Goal: Ask a question: Seek information or help from site administrators or community

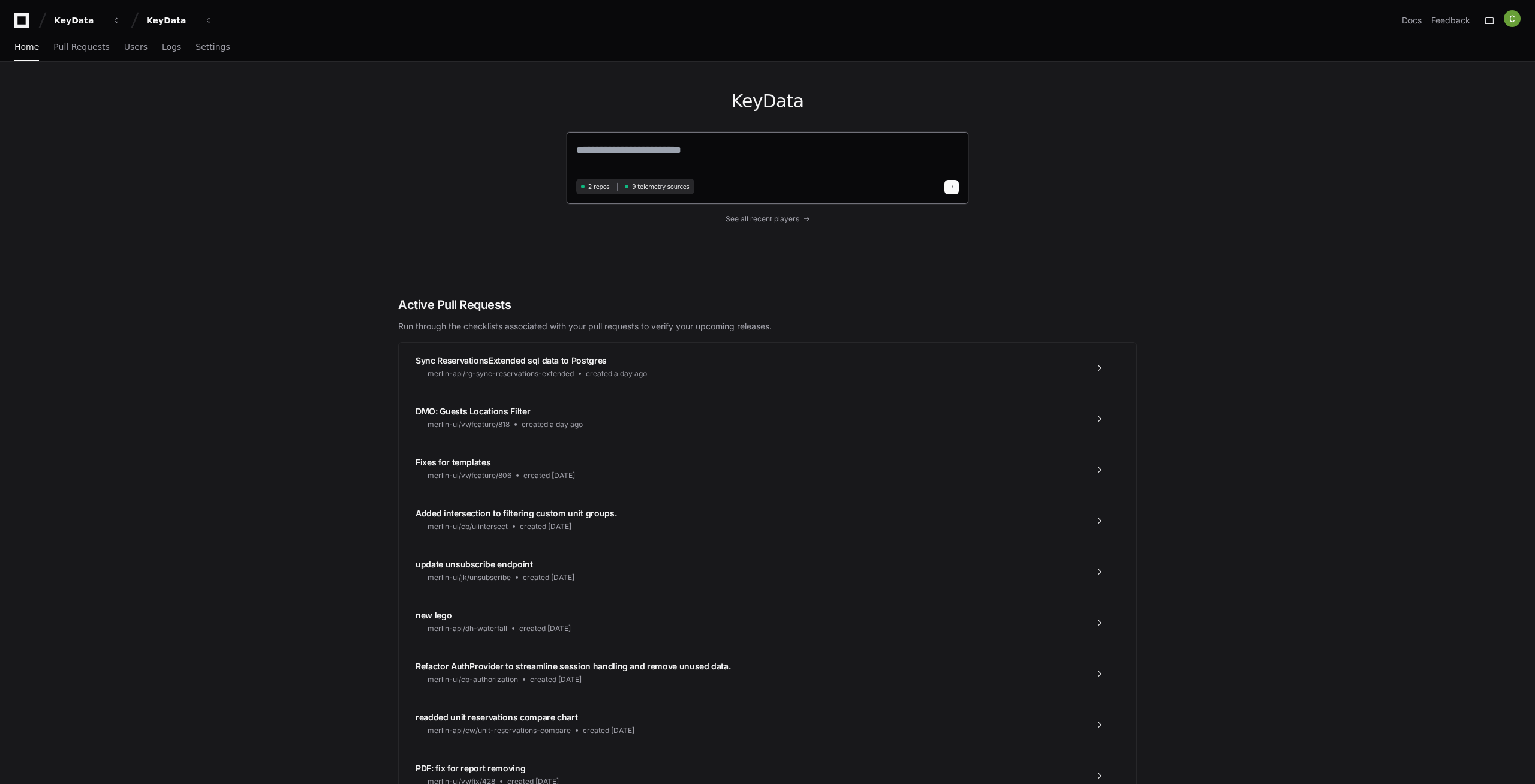
click at [641, 144] on textarea at bounding box center [767, 157] width 382 height 33
click at [625, 146] on textarea at bounding box center [767, 157] width 382 height 33
click at [624, 149] on textarea at bounding box center [767, 157] width 382 height 33
click at [615, 146] on textarea at bounding box center [767, 157] width 382 height 33
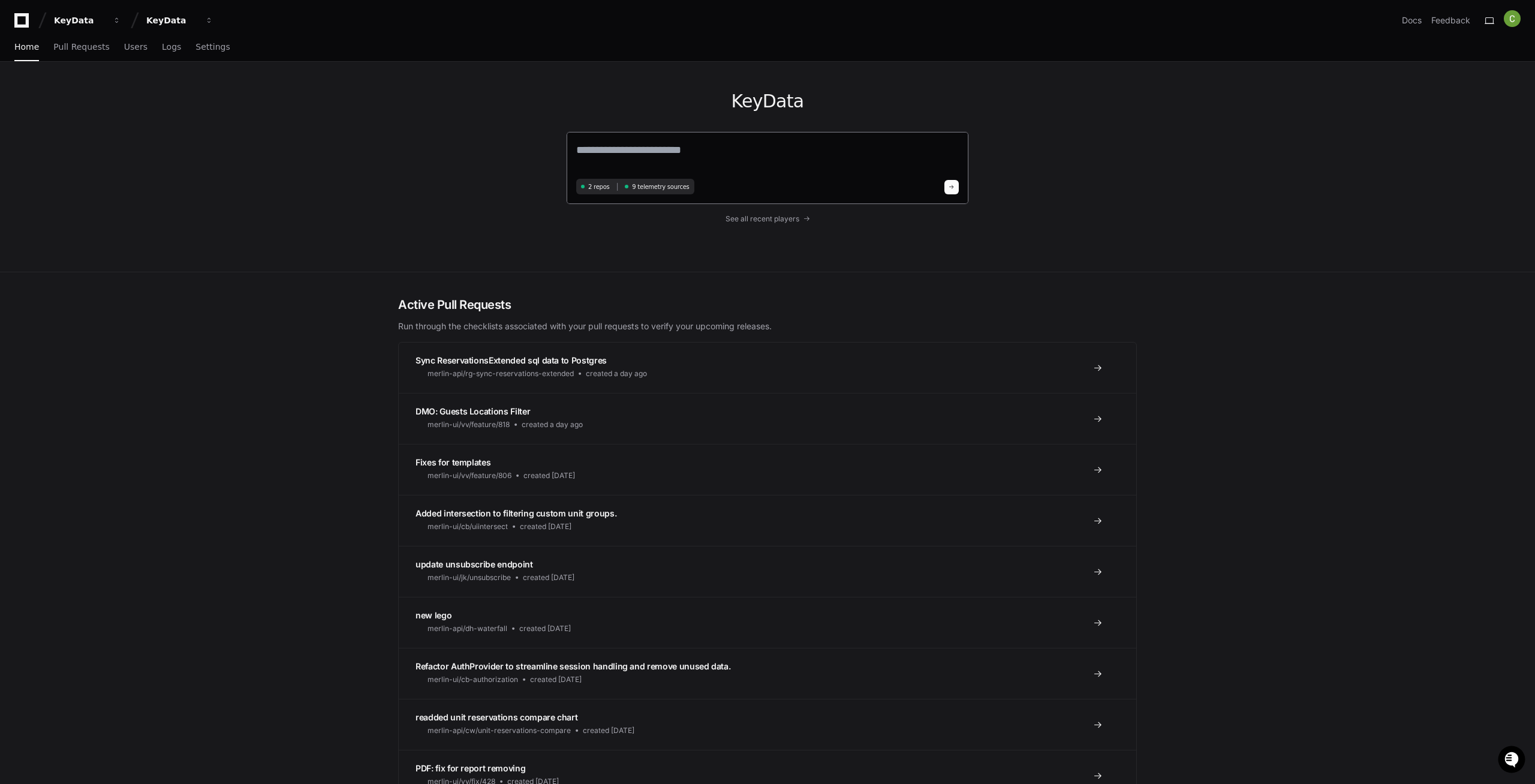
click at [615, 146] on textarea at bounding box center [767, 157] width 382 height 33
click at [616, 147] on textarea at bounding box center [767, 157] width 382 height 33
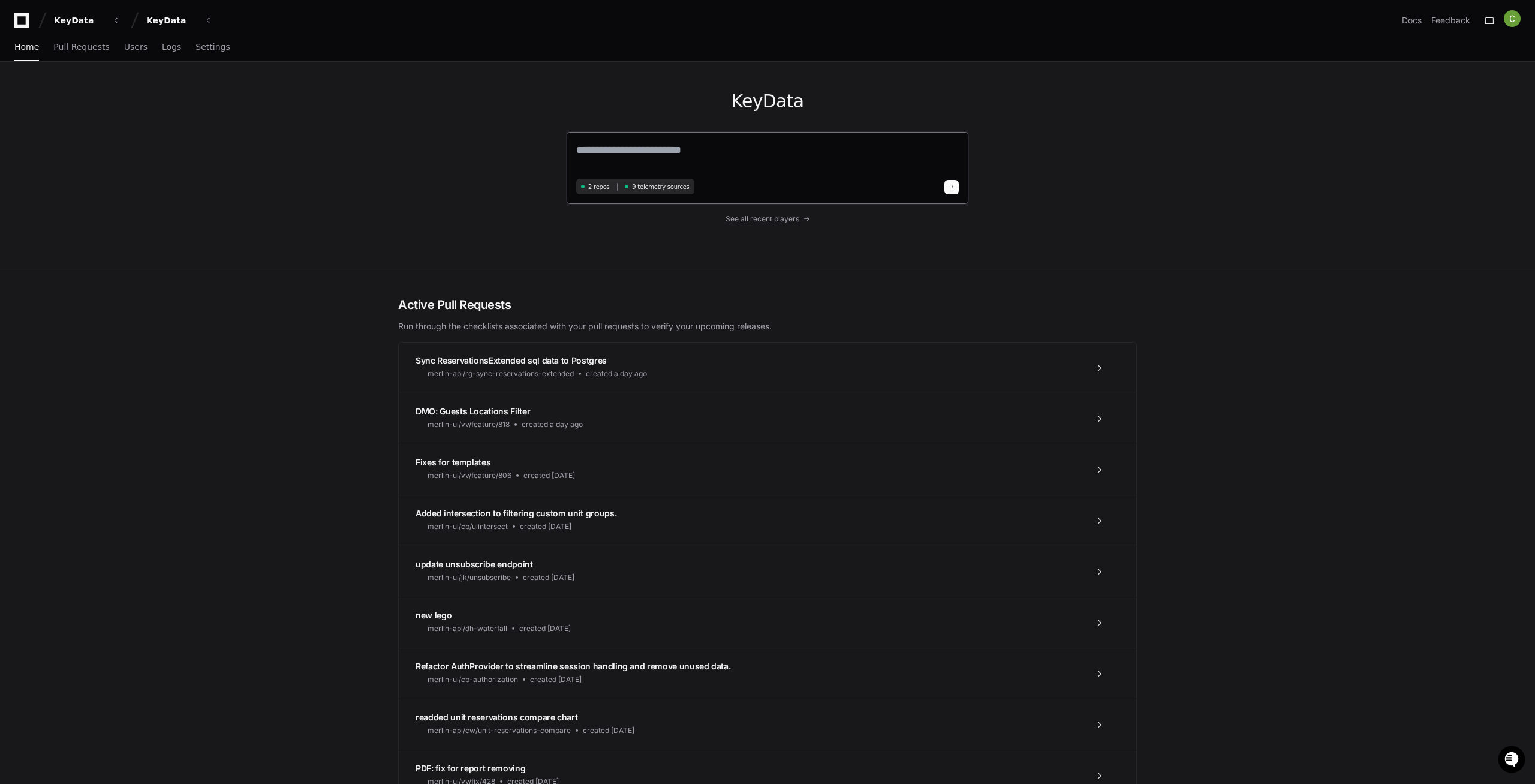
click at [616, 147] on textarea at bounding box center [767, 157] width 382 height 33
paste textarea "**********"
type textarea "**********"
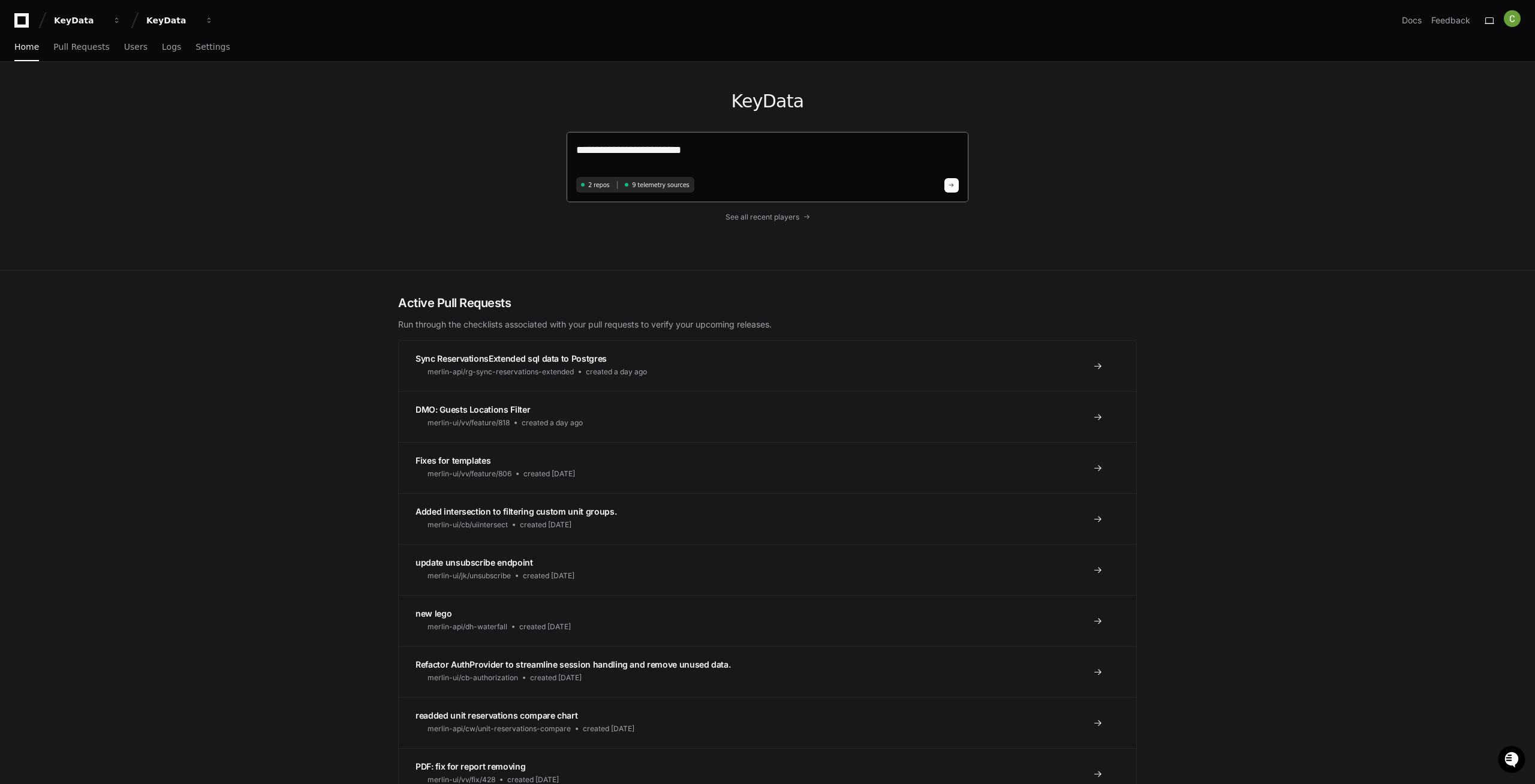
drag, startPoint x: 693, startPoint y: 147, endPoint x: 576, endPoint y: 149, distance: 117.0
click at [576, 149] on textarea "**********" at bounding box center [767, 157] width 382 height 32
click at [761, 147] on textarea at bounding box center [767, 157] width 382 height 32
click at [716, 152] on textarea at bounding box center [767, 157] width 382 height 32
paste textarea "**********"
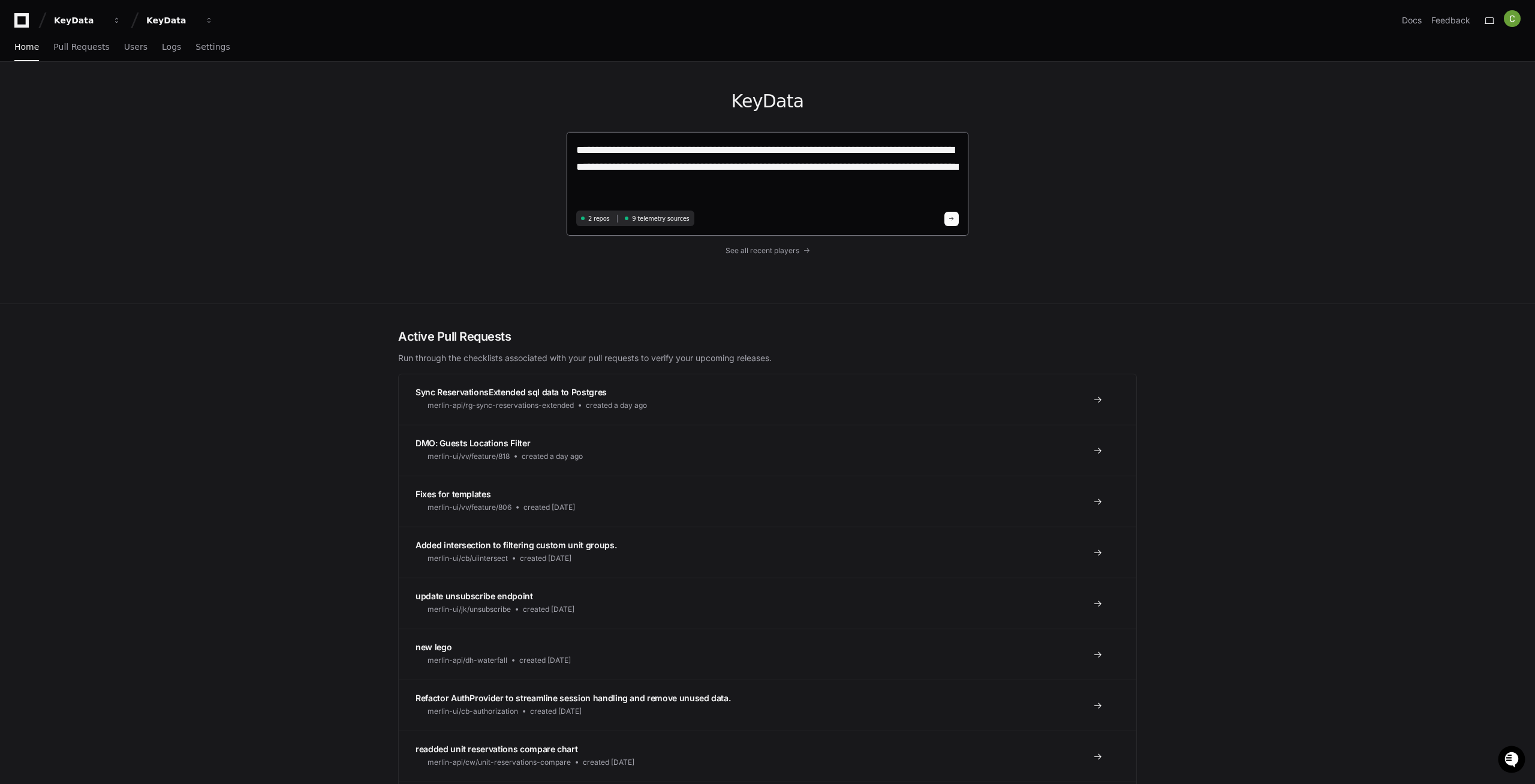
type textarea "**********"
click at [952, 219] on span at bounding box center [952, 219] width 6 height 6
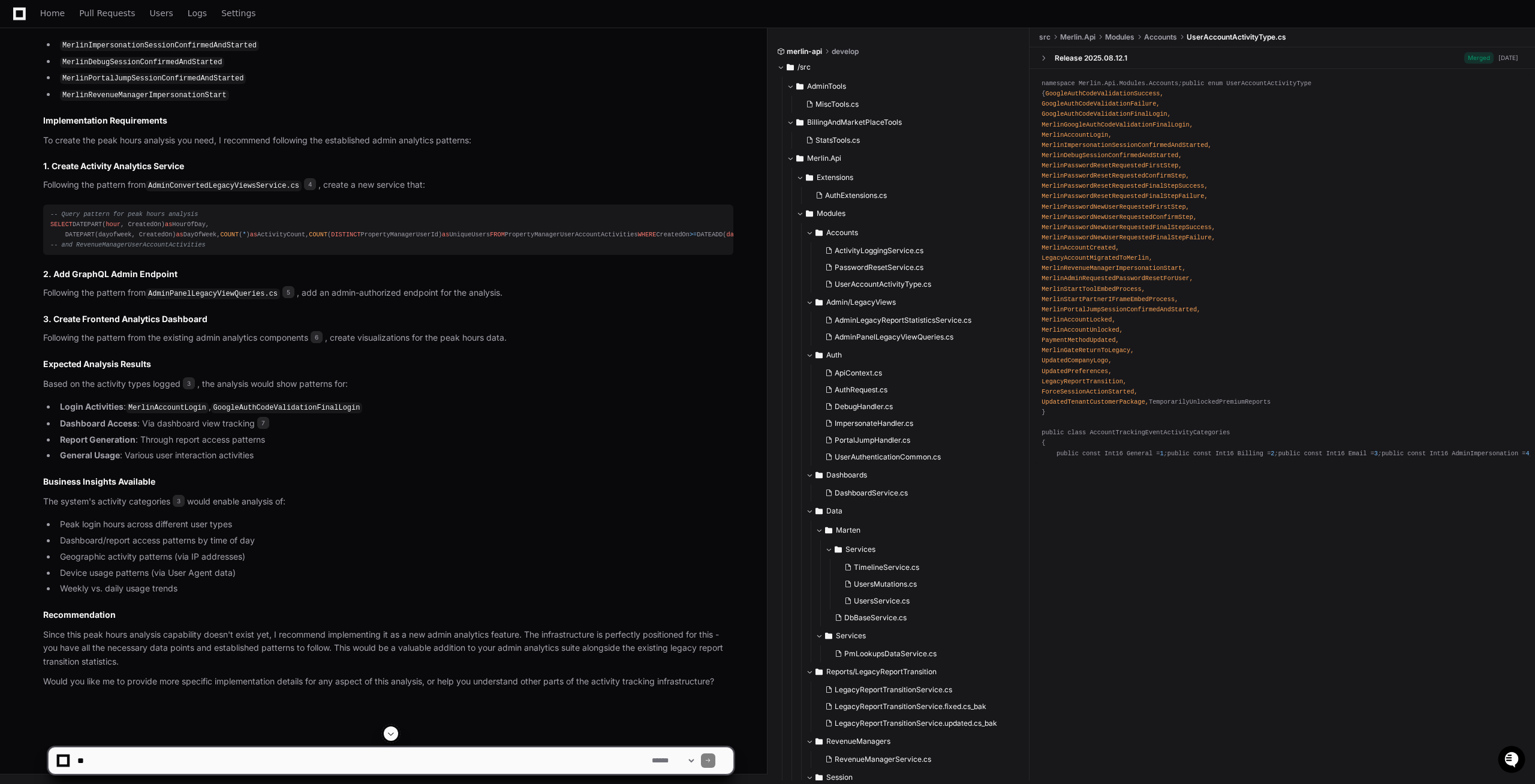
scroll to position [1908, 0]
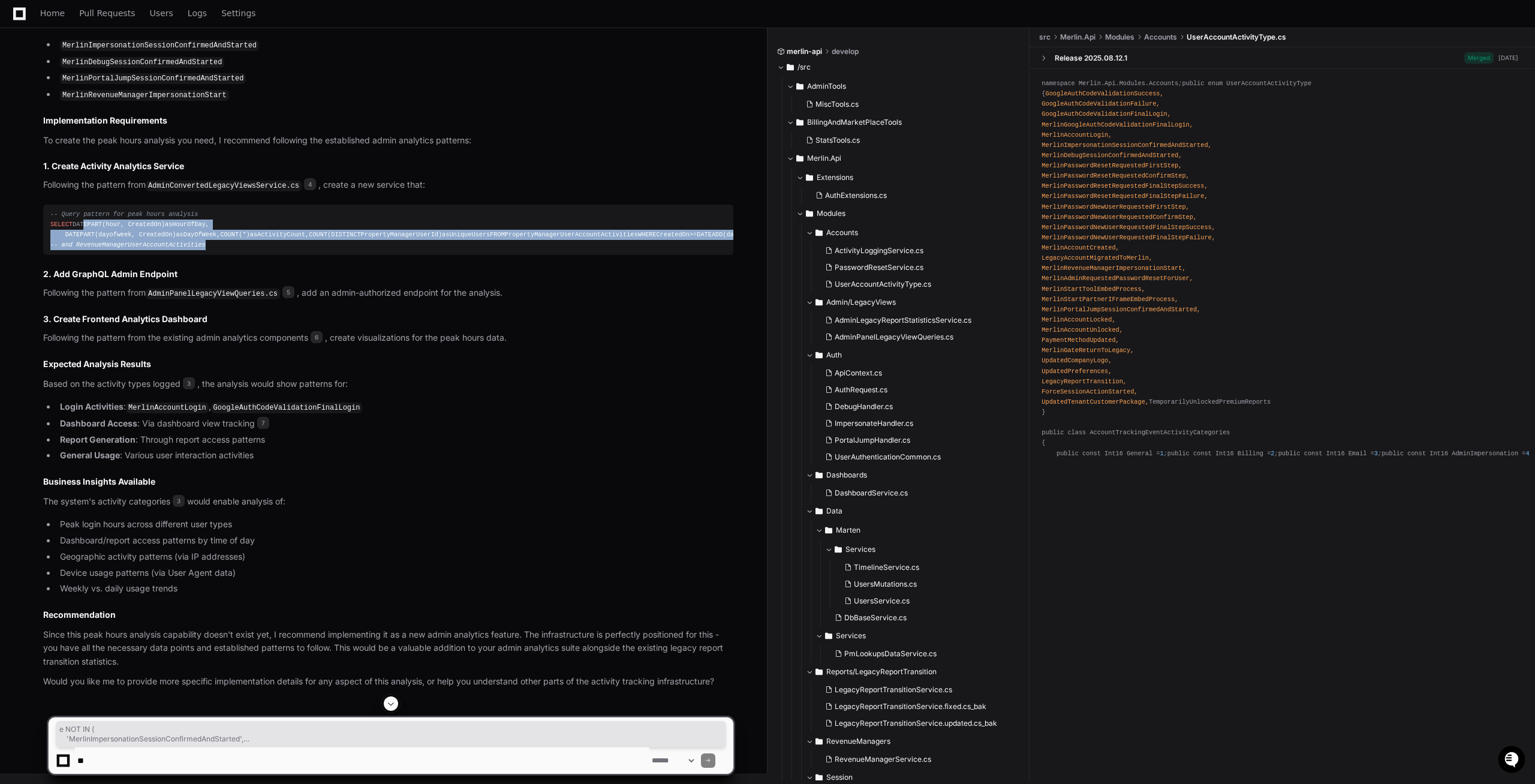
drag, startPoint x: 228, startPoint y: 371, endPoint x: 53, endPoint y: 209, distance: 238.5
click at [54, 209] on div "-- Query pattern for peak hours analysis SELECT DATEPART( hour , CreatedOn) as …" at bounding box center [388, 230] width 676 height 41
click at [293, 250] on div "-- Query pattern for peak hours analysis SELECT DATEPART( hour , CreatedOn) as …" at bounding box center [388, 230] width 676 height 41
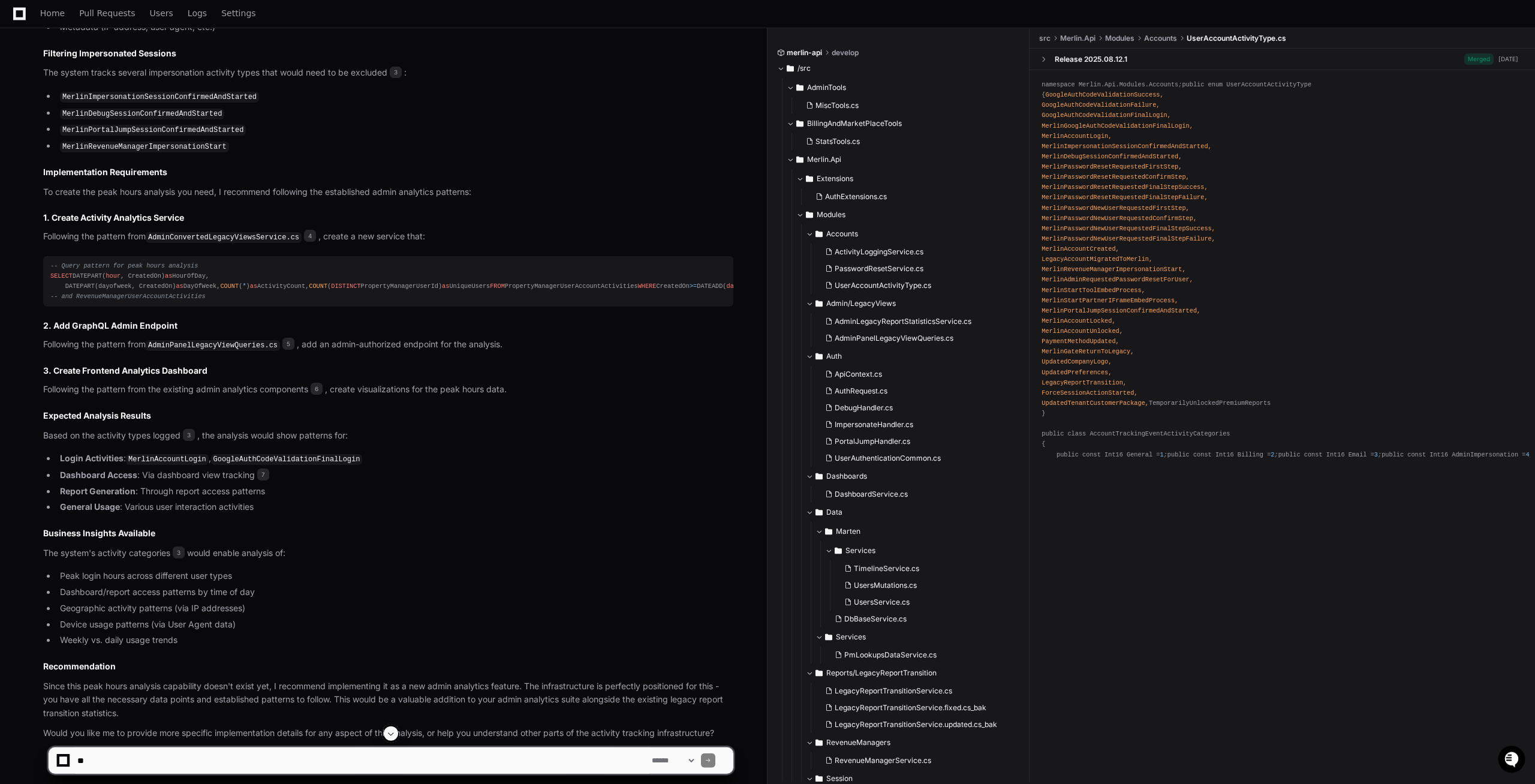
scroll to position [1847, 0]
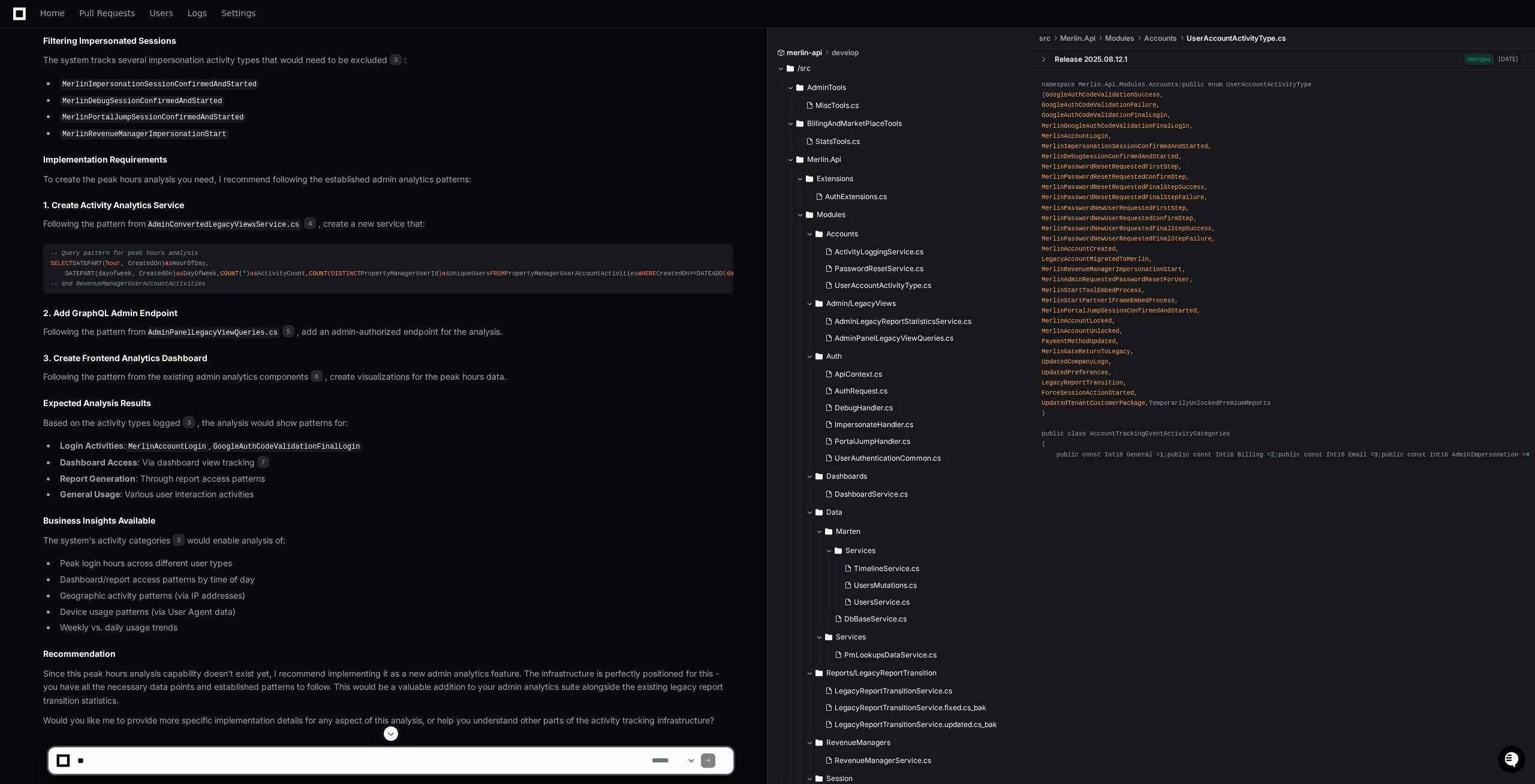
click at [193, 270] on div "-- Query pattern for peak hours analysis SELECT DATEPART( hour , CreatedOn) as …" at bounding box center [388, 268] width 676 height 41
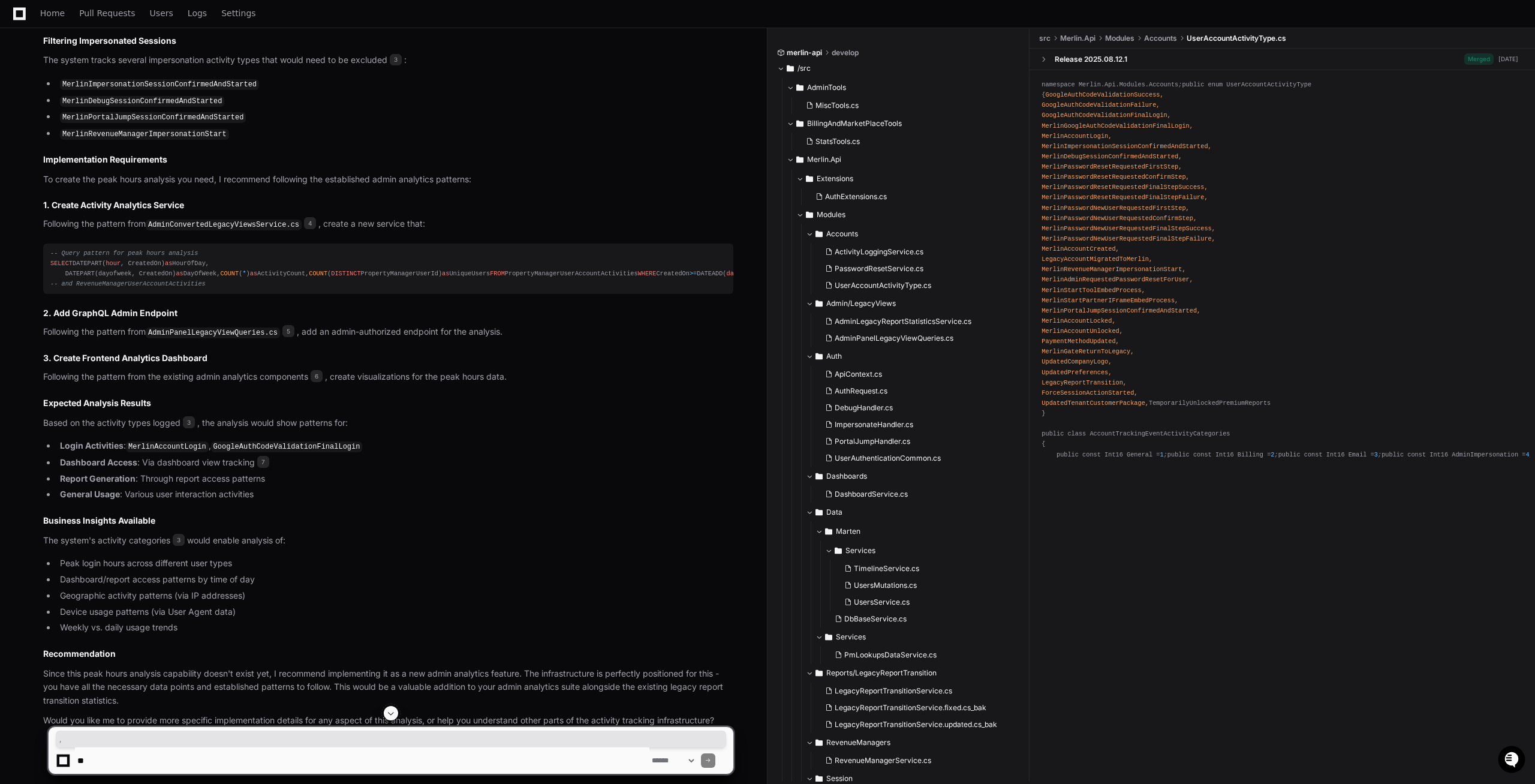
click at [193, 270] on div "-- Query pattern for peak hours analysis SELECT DATEPART( hour , CreatedOn) as …" at bounding box center [388, 268] width 676 height 41
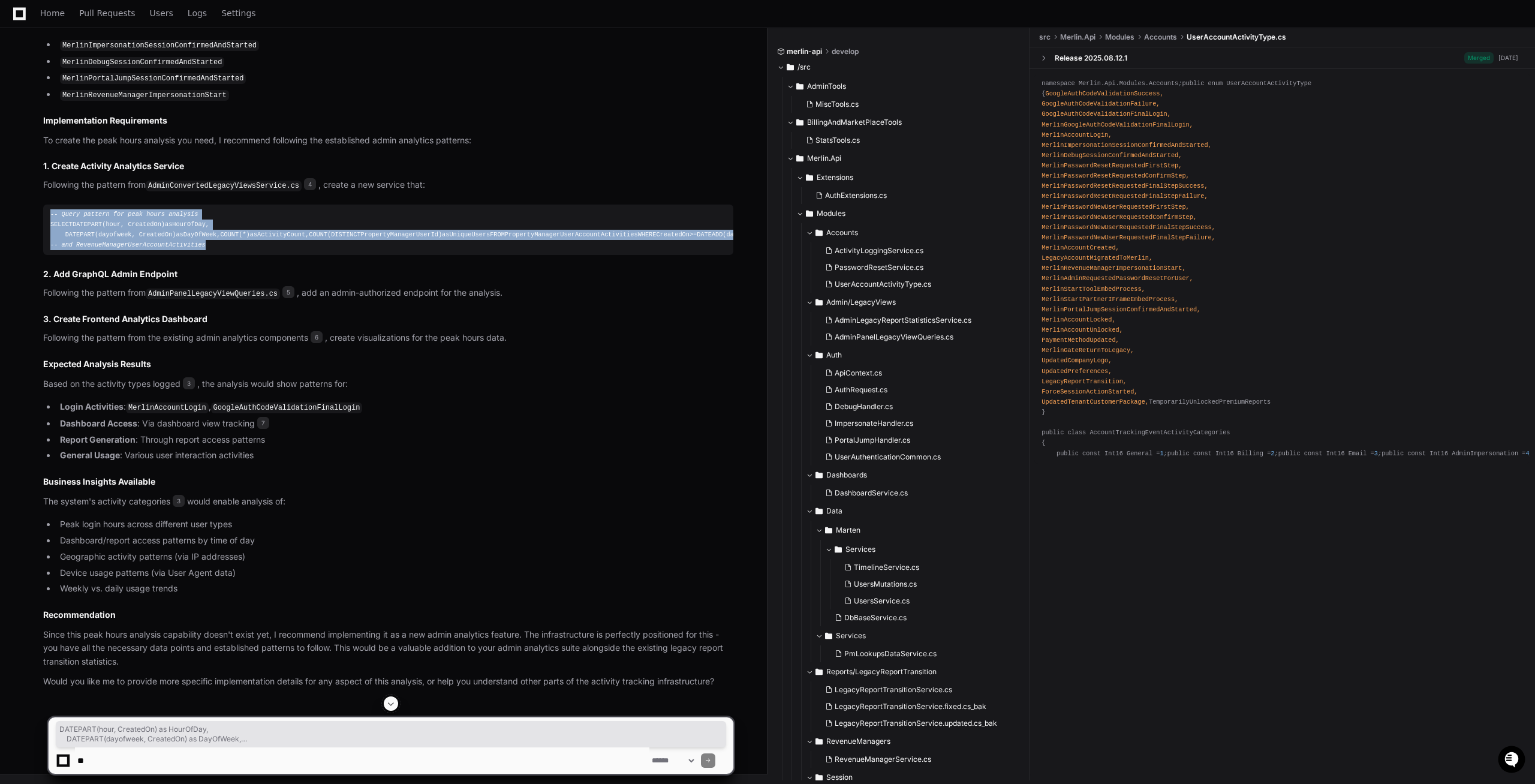
drag, startPoint x: 216, startPoint y: 371, endPoint x: 35, endPoint y: 193, distance: 253.9
click at [43, 205] on pre "-- Query pattern for peak hours analysis SELECT DATEPART( hour , CreatedOn) as …" at bounding box center [389, 230] width 690 height 51
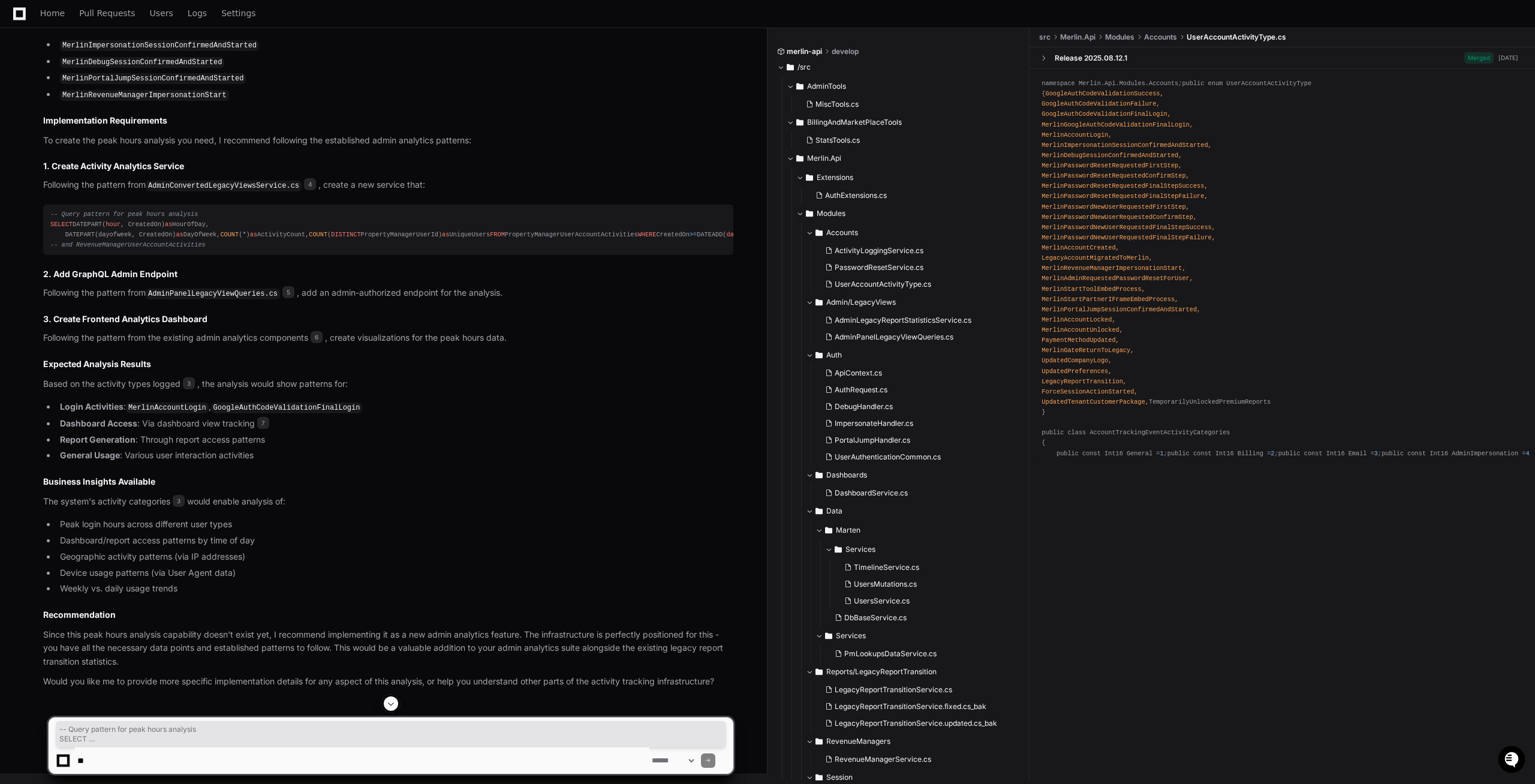
click at [296, 429] on div "ActivityLoggingService.cs 2 UserAccountActivityType.cs 3 AdminLegacyReportStati…" at bounding box center [389, 173] width 690 height 1029
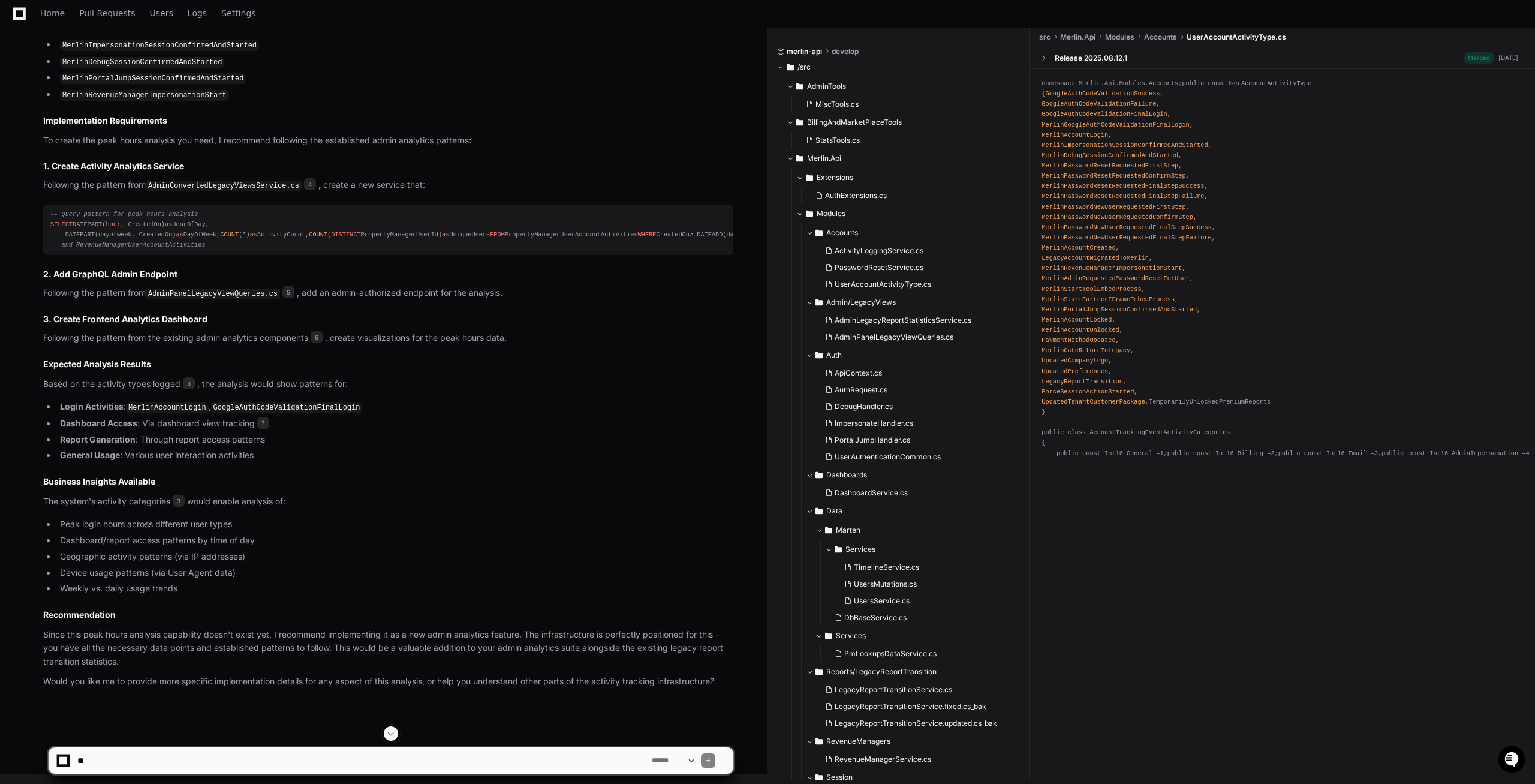
scroll to position [1970, 0]
